Goal: Complete application form

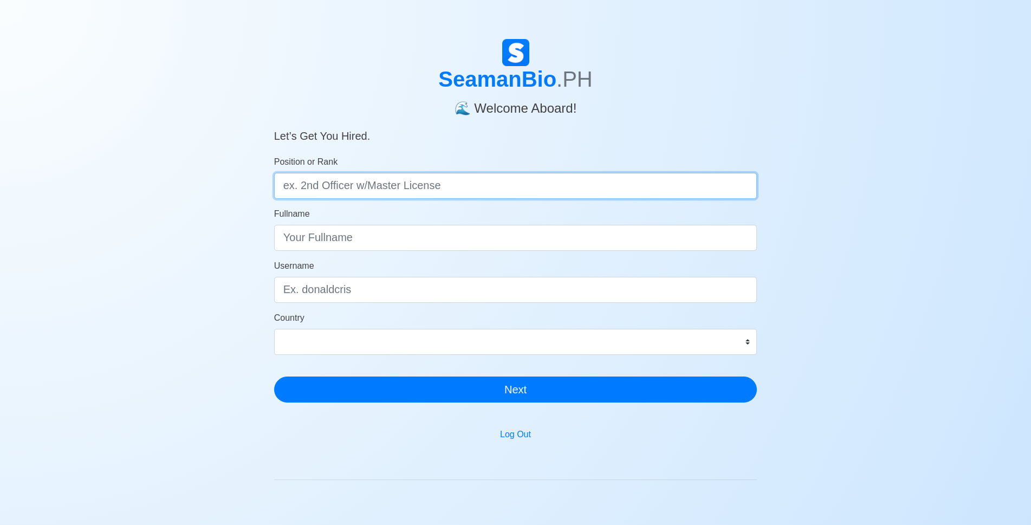
click at [414, 193] on input "Position or Rank" at bounding box center [515, 186] width 483 height 26
drag, startPoint x: 301, startPoint y: 187, endPoint x: 453, endPoint y: 191, distance: 152.3
click at [453, 191] on input "Position or Rank" at bounding box center [515, 186] width 483 height 26
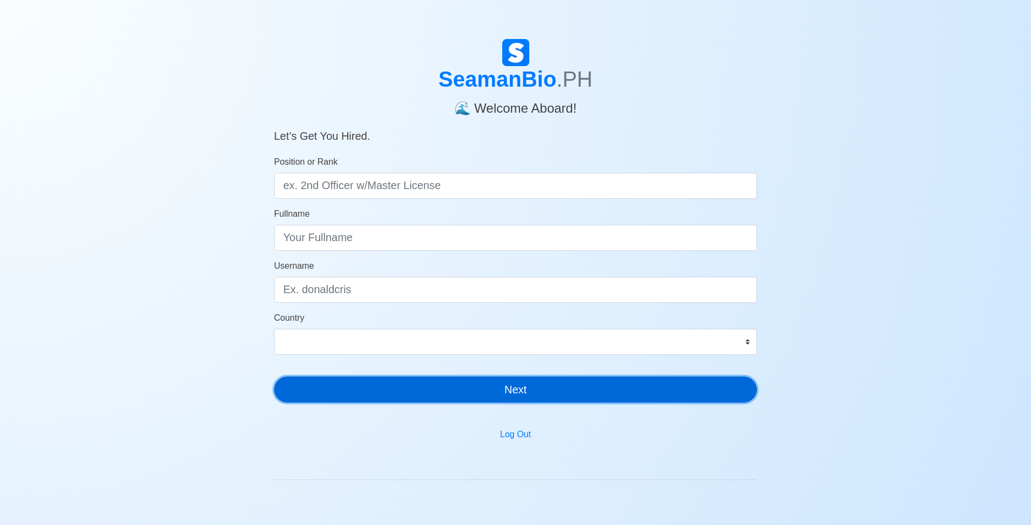
click at [462, 381] on button "Next" at bounding box center [515, 390] width 483 height 26
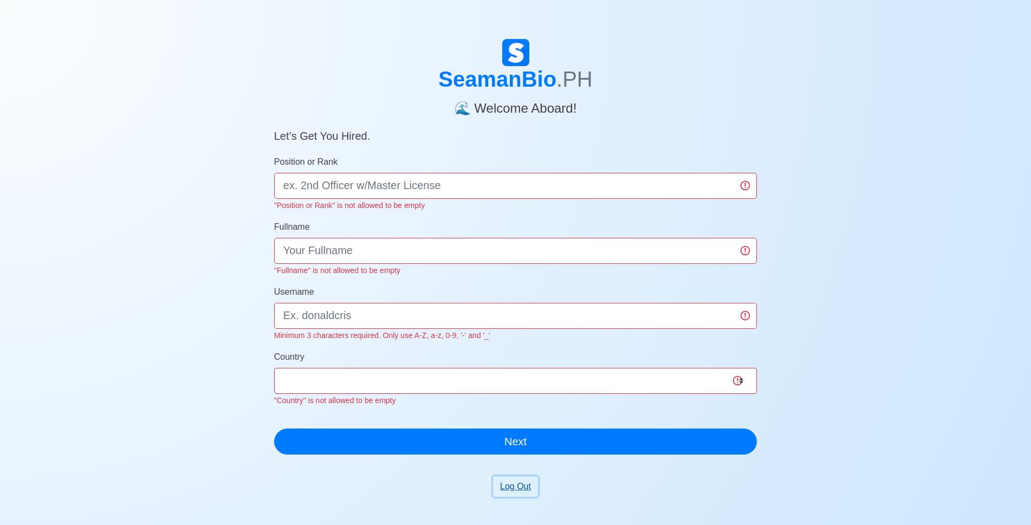
click at [526, 488] on button "Log Out" at bounding box center [515, 486] width 45 height 21
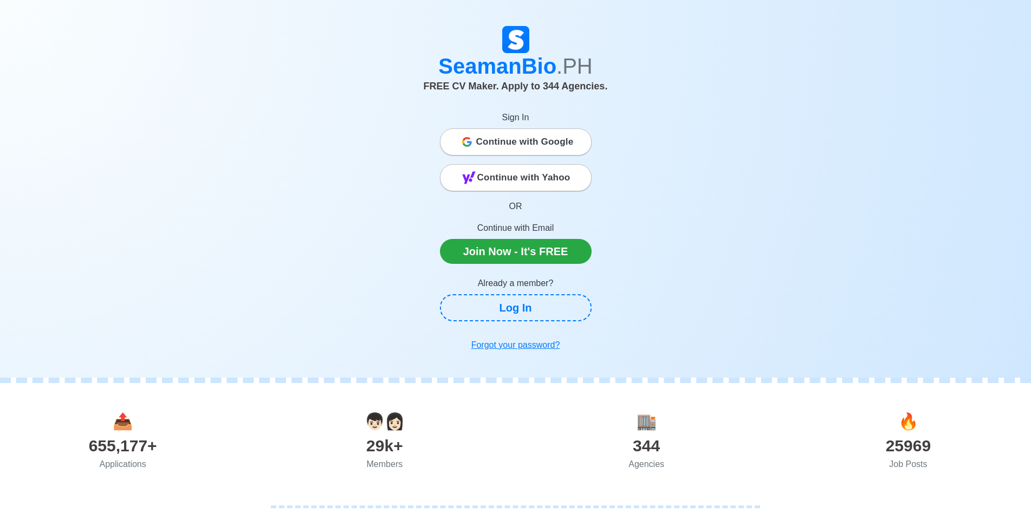
click at [657, 437] on div "344" at bounding box center [647, 445] width 262 height 24
